Goal: Navigation & Orientation: Go to known website

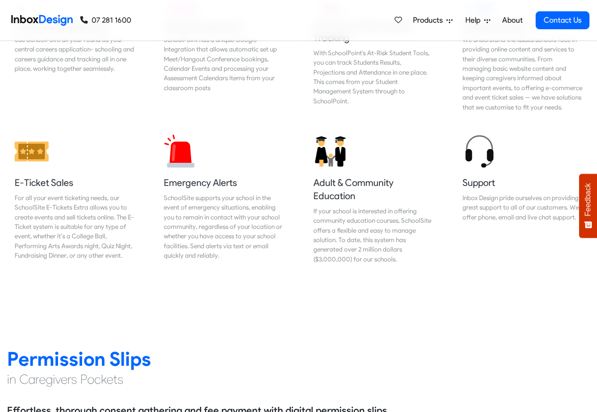
scroll to position [1020, 0]
